Goal: Transaction & Acquisition: Purchase product/service

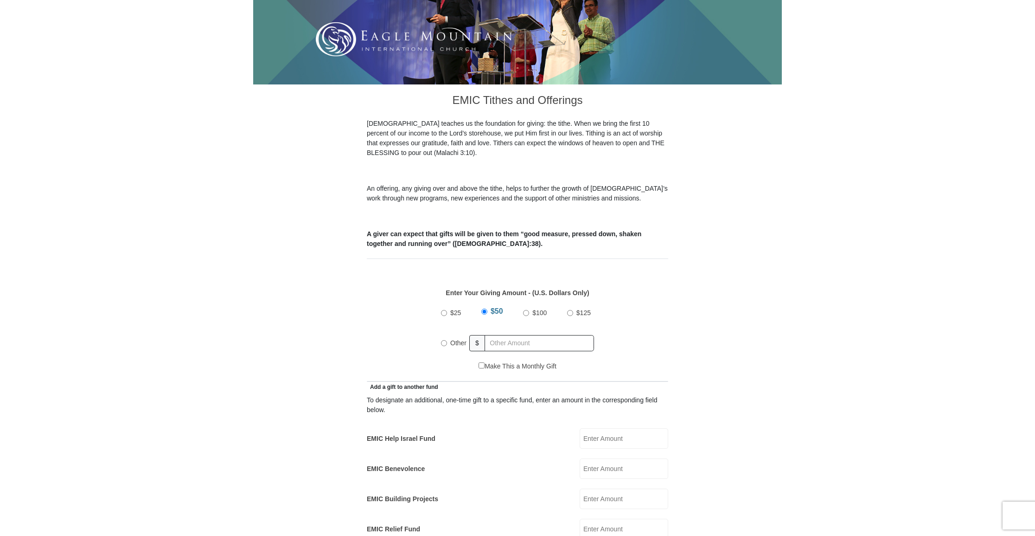
scroll to position [176, 0]
radio input "true"
click at [495, 335] on input "text" at bounding box center [541, 343] width 106 height 16
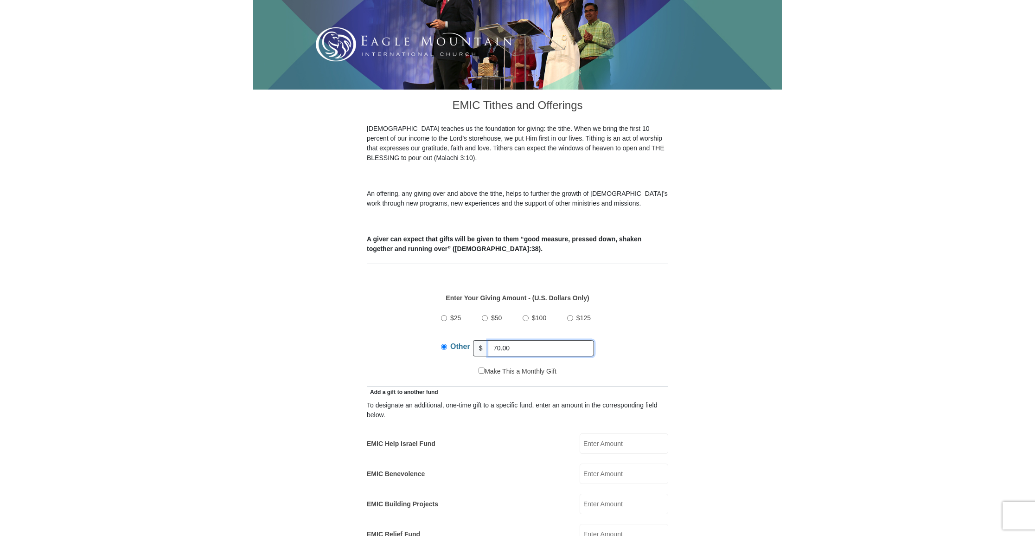
scroll to position [169, 0]
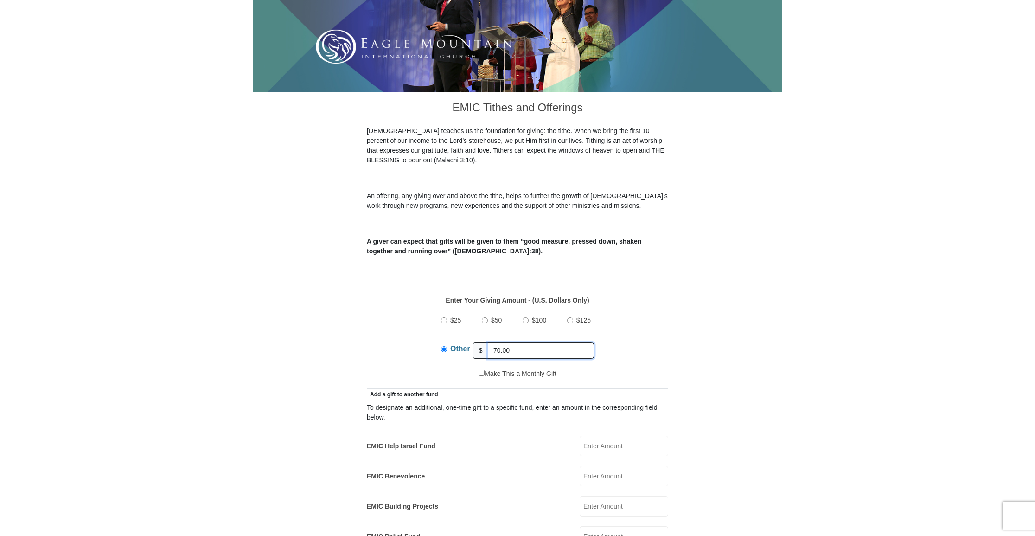
type input "70.00"
click at [595, 436] on input "EMIC Help Israel Fund" at bounding box center [624, 445] width 89 height 20
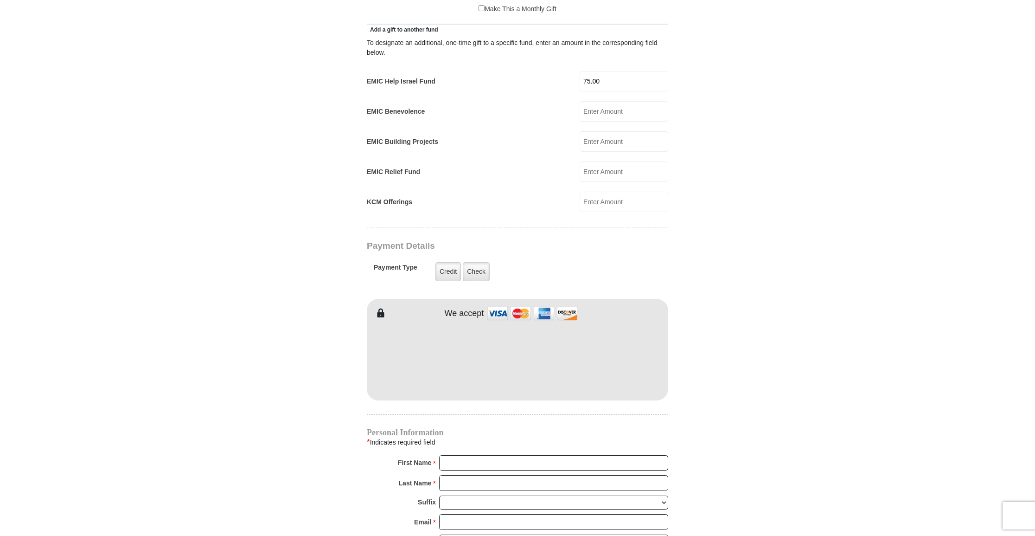
scroll to position [535, 0]
type input "75.00"
click at [481, 261] on label "Check" at bounding box center [476, 270] width 27 height 19
click at [0, 0] on input "Check" at bounding box center [0, 0] width 0 height 0
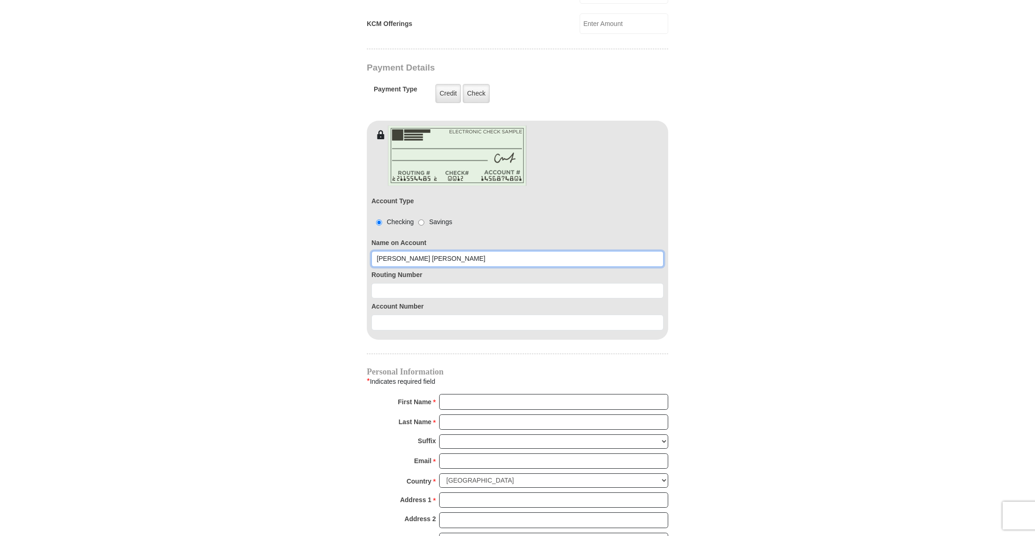
scroll to position [711, 0]
type input "Rorie Esther Stevens"
click at [595, 283] on input at bounding box center [517, 291] width 292 height 16
type input "071921891"
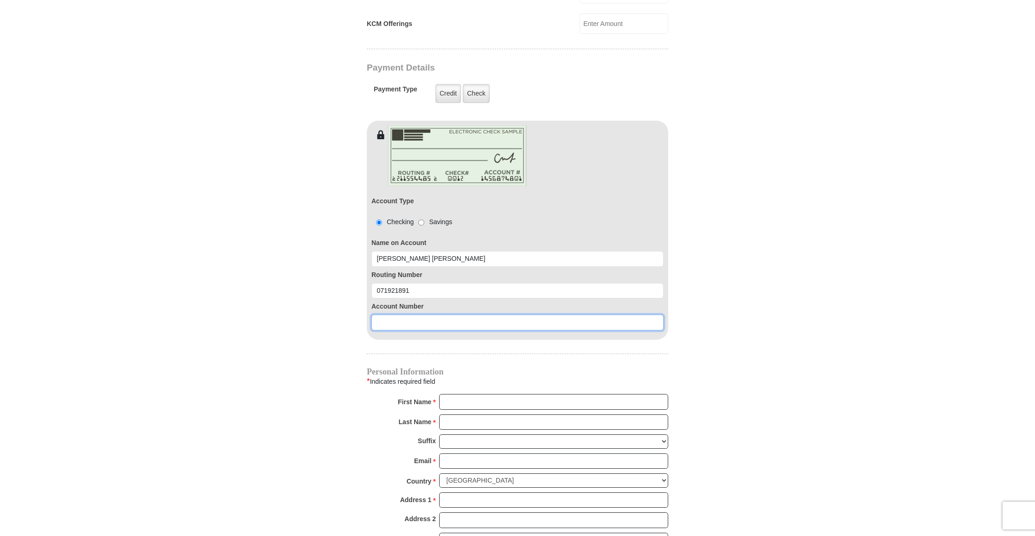
click at [582, 314] on input at bounding box center [517, 322] width 292 height 16
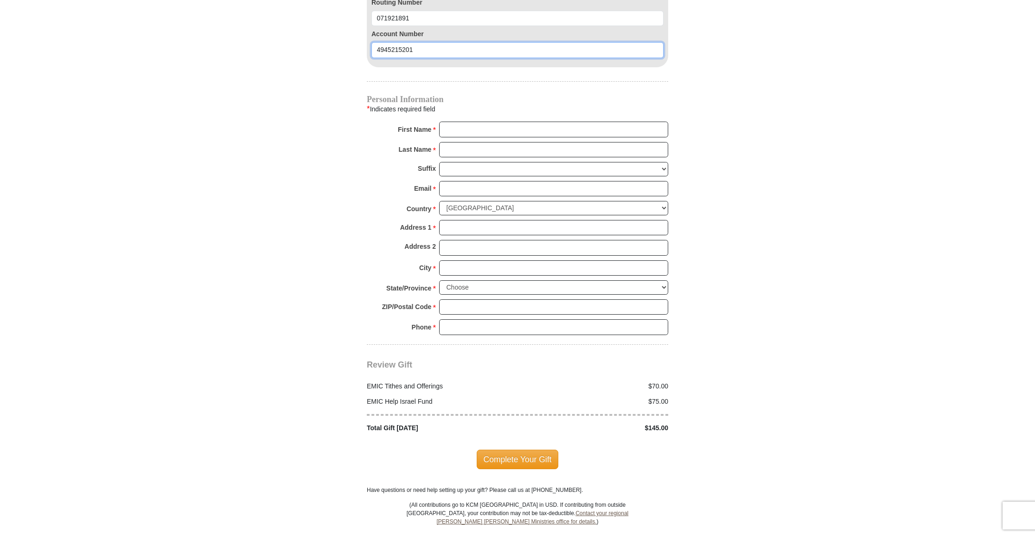
scroll to position [984, 0]
type input "4945215201"
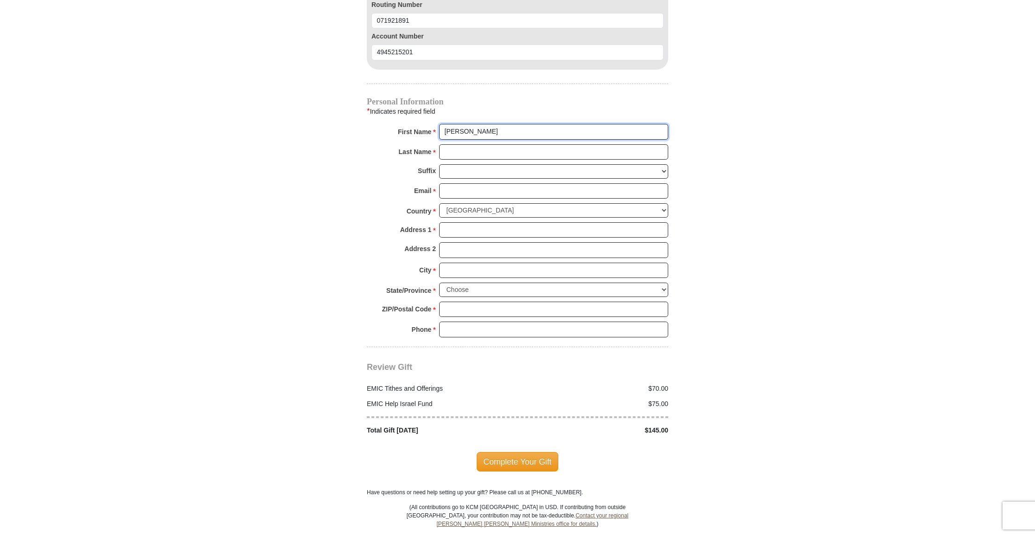
scroll to position [981, 0]
type input "Rorie Esther"
type input "Stevens"
type input "meshiakoms@elp.rr.com"
drag, startPoint x: 447, startPoint y: 210, endPoint x: 479, endPoint y: 210, distance: 32.0
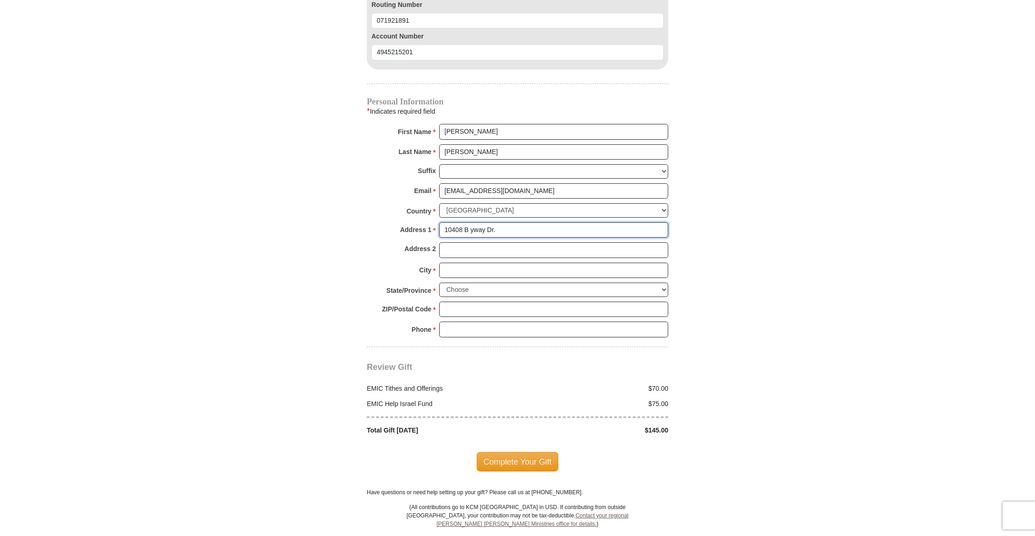
type input "10408 B yway Dr."
drag, startPoint x: 503, startPoint y: 252, endPoint x: 532, endPoint y: 244, distance: 30.1
type input "El Paso"
select select "TX"
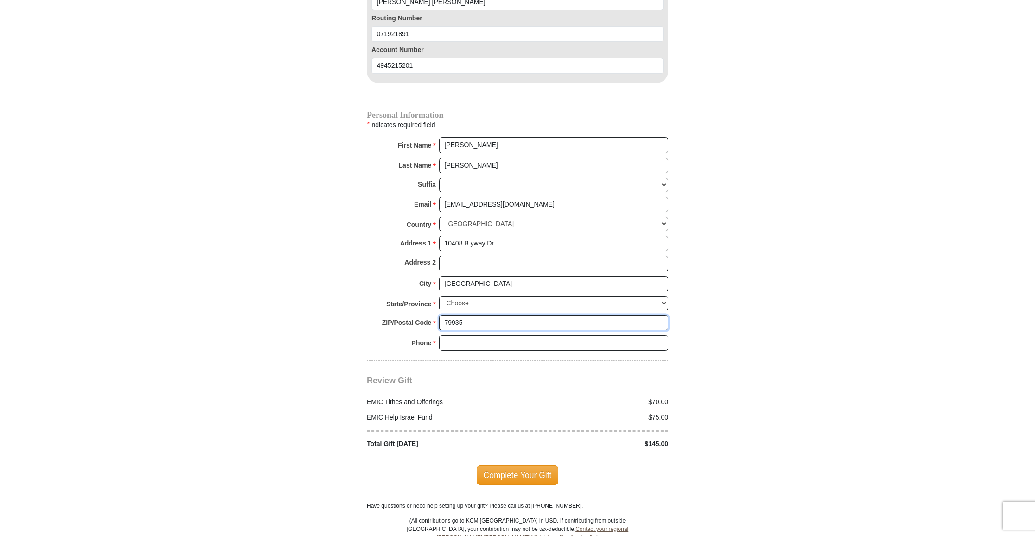
scroll to position [968, 0]
type input "79935"
click at [658, 335] on input "915-592-9520" at bounding box center [553, 343] width 229 height 16
type input "915-592-9520"
click at [524, 465] on span "Complete Your Gift" at bounding box center [518, 474] width 82 height 19
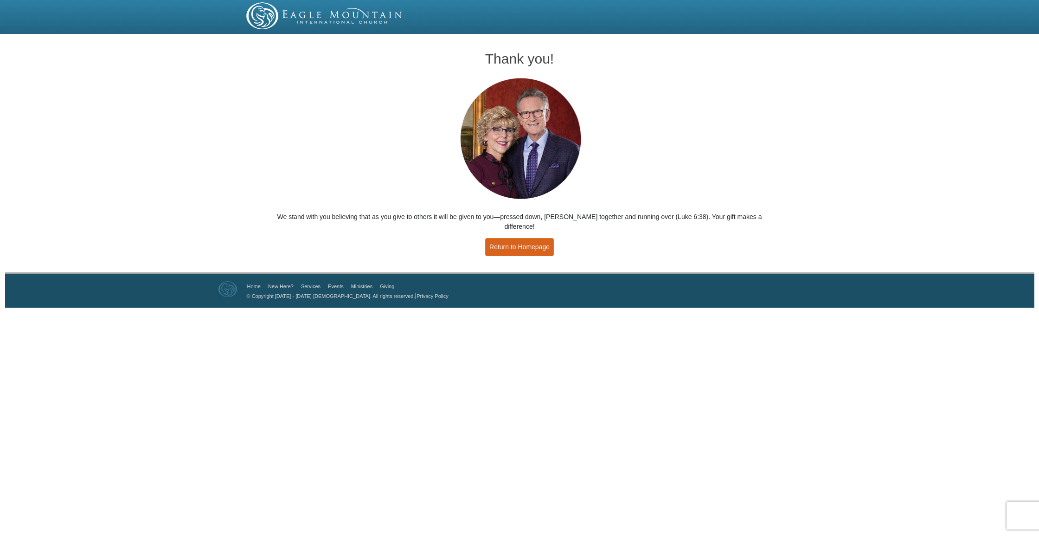
click at [535, 238] on link "Return to Homepage" at bounding box center [519, 247] width 69 height 18
